Goal: Information Seeking & Learning: Learn about a topic

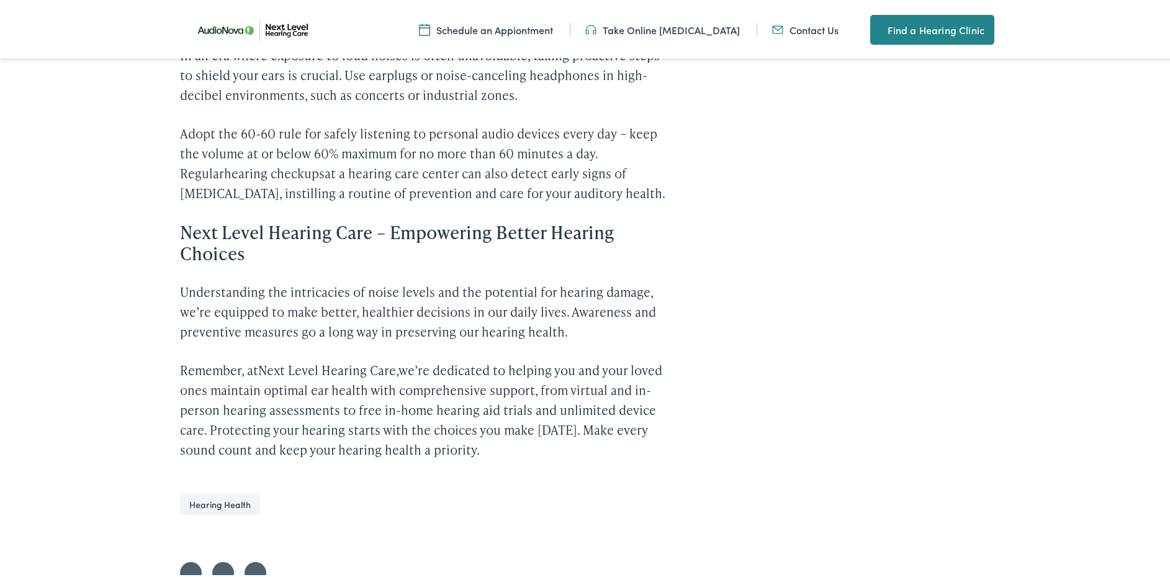
scroll to position [1925, 0]
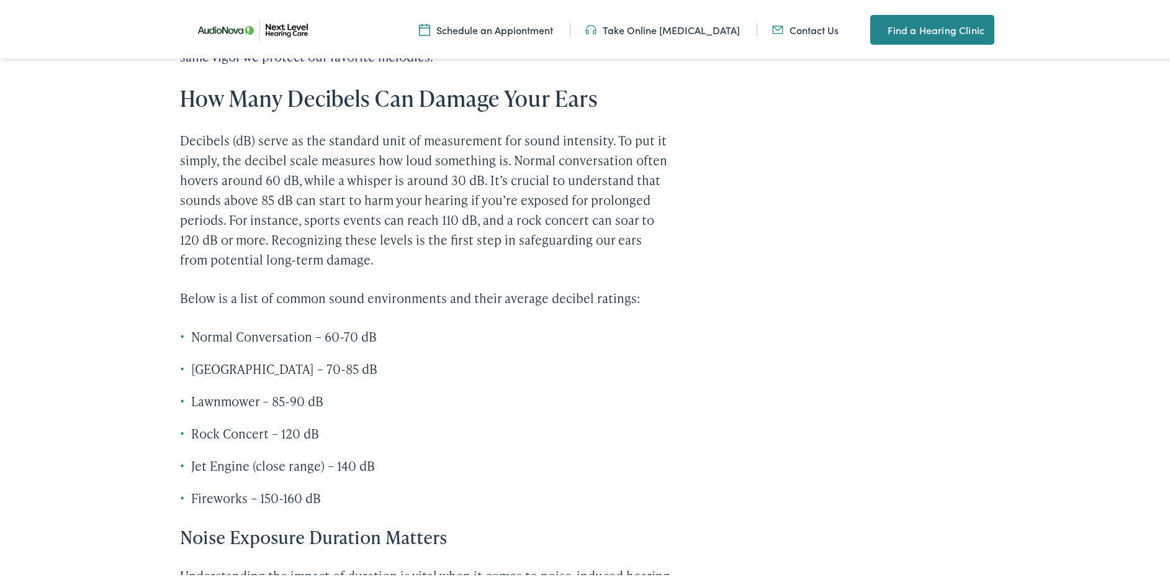
drag, startPoint x: 389, startPoint y: 178, endPoint x: 375, endPoint y: 146, distance: 34.5
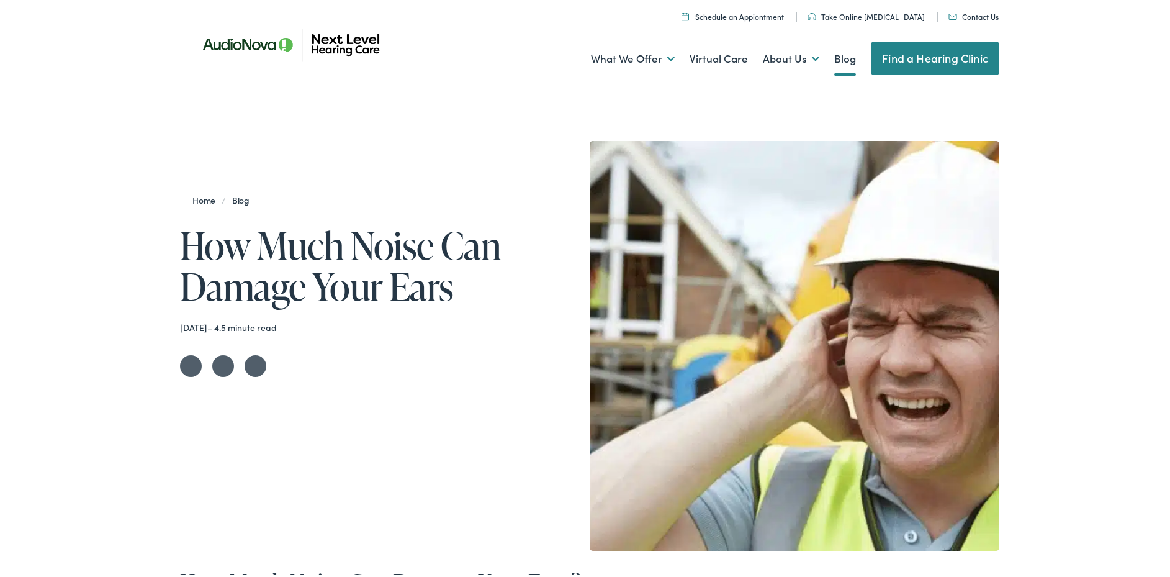
scroll to position [0, 0]
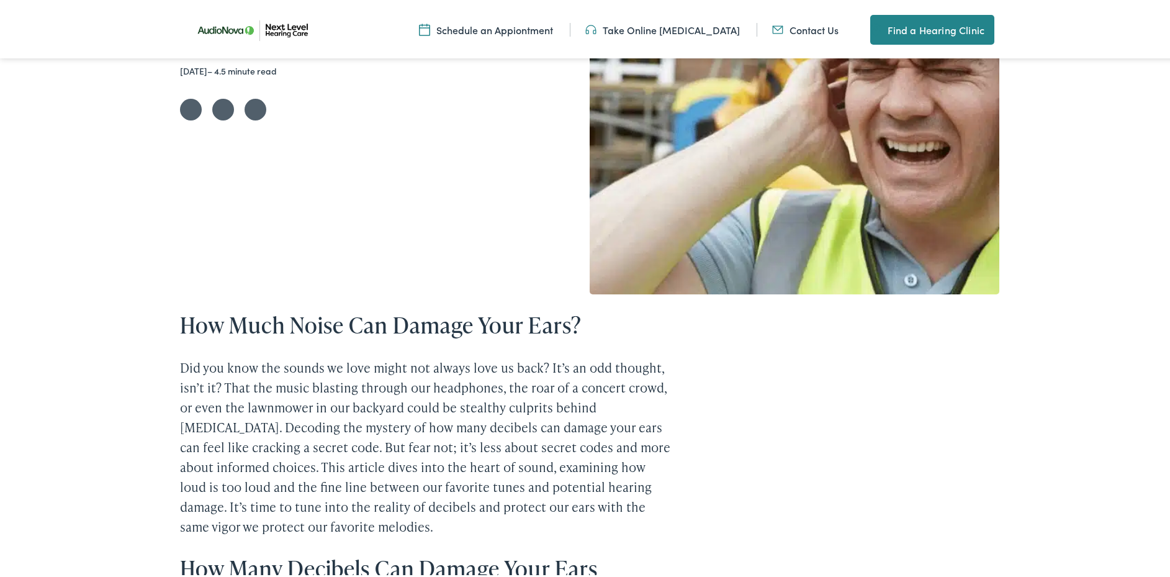
scroll to position [248, 0]
